Goal: Task Accomplishment & Management: Use online tool/utility

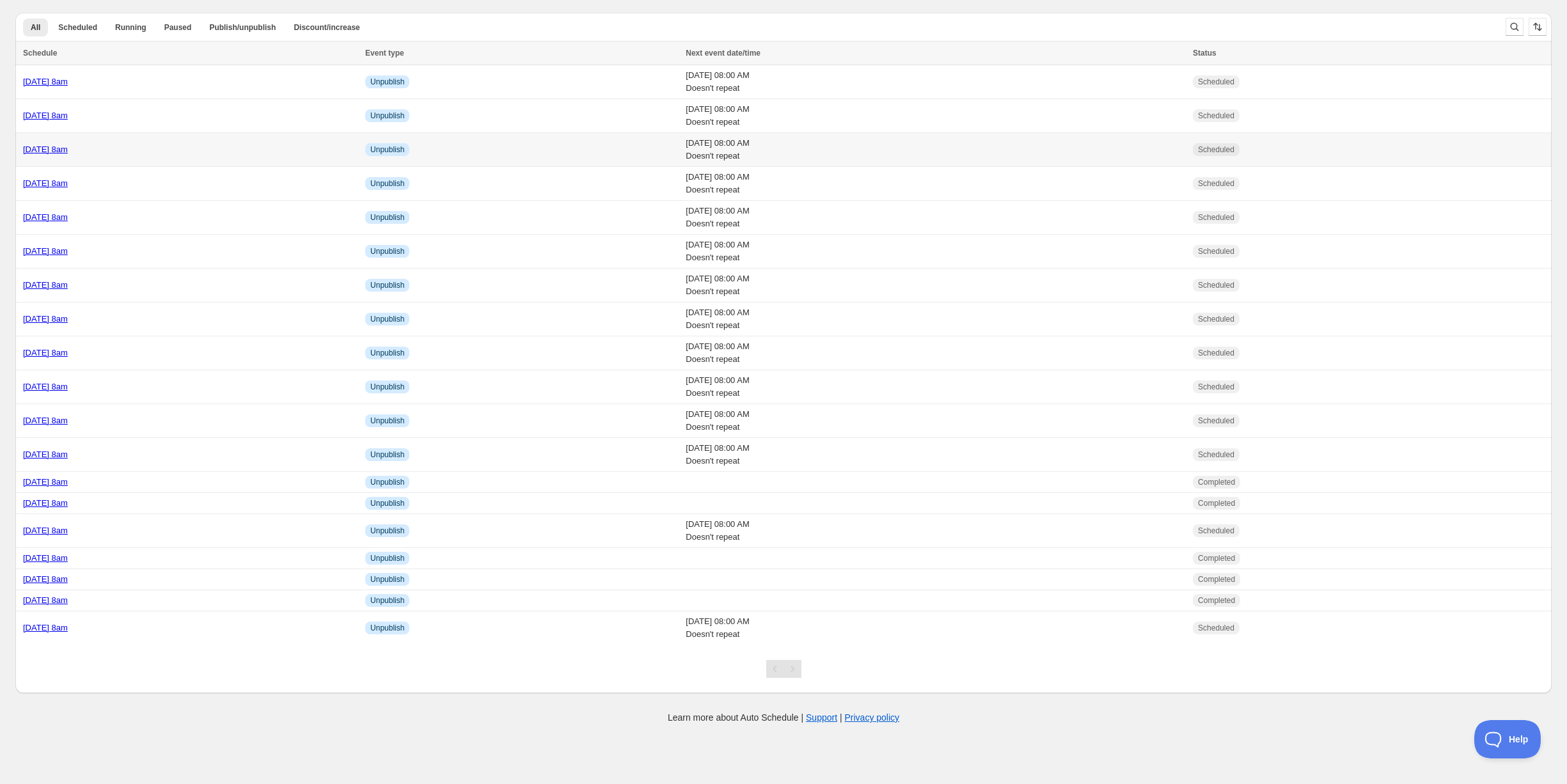
click at [197, 143] on div "[DATE] 8am" at bounding box center [189, 150] width 334 height 13
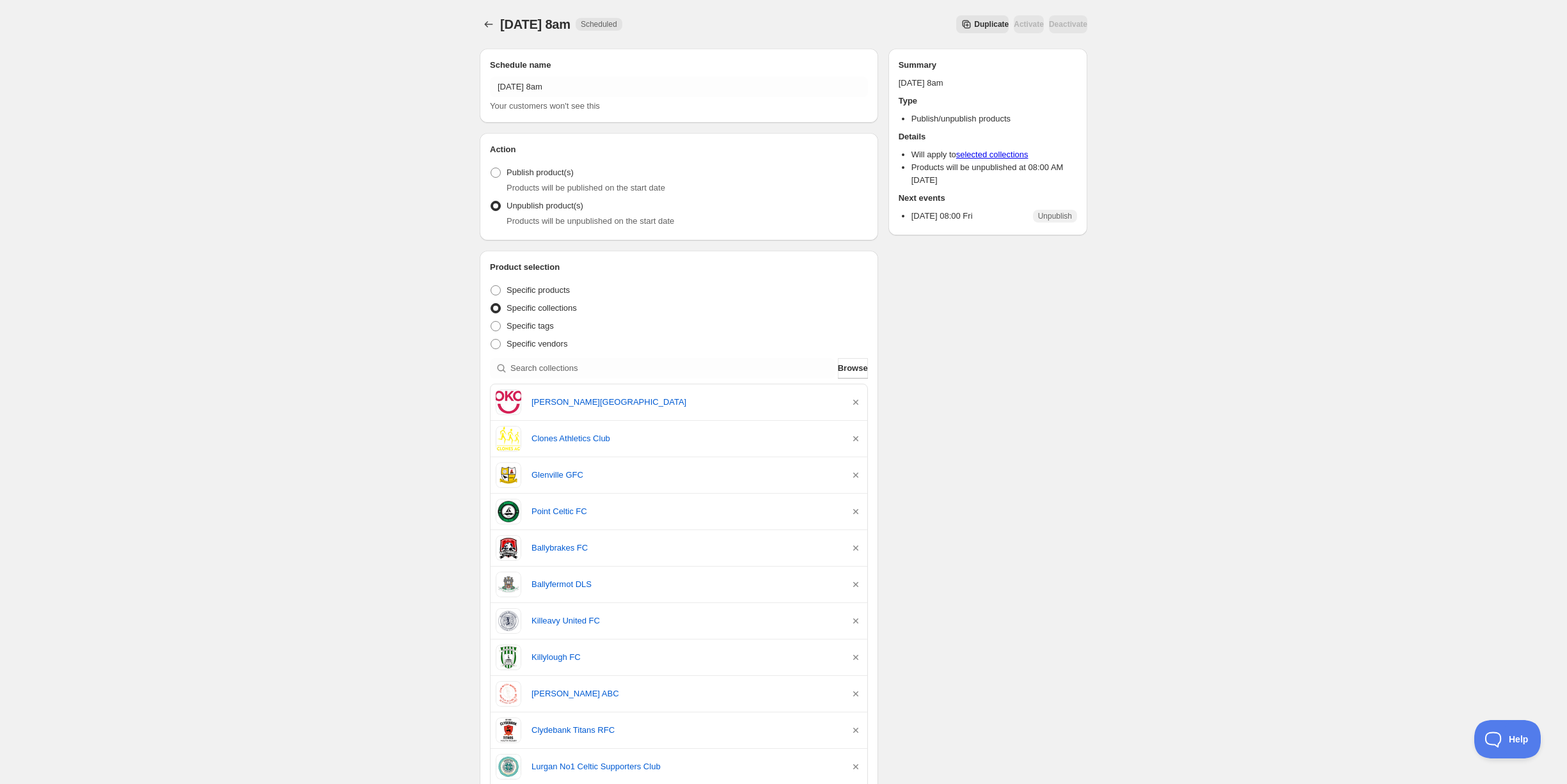
click at [974, 24] on span "Duplicate" at bounding box center [991, 24] width 35 height 10
